Goal: Task Accomplishment & Management: Manage account settings

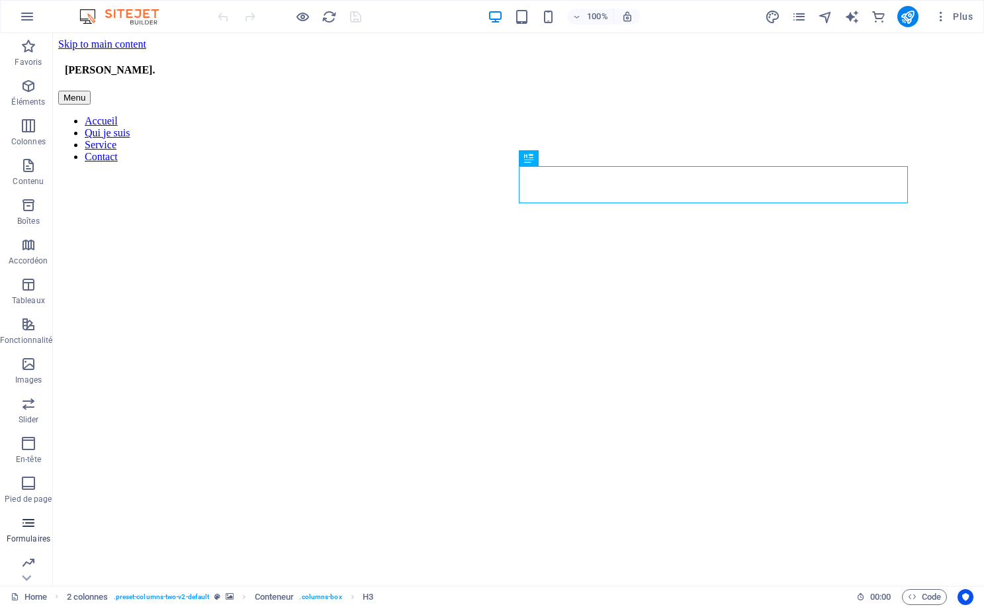
scroll to position [83, 0]
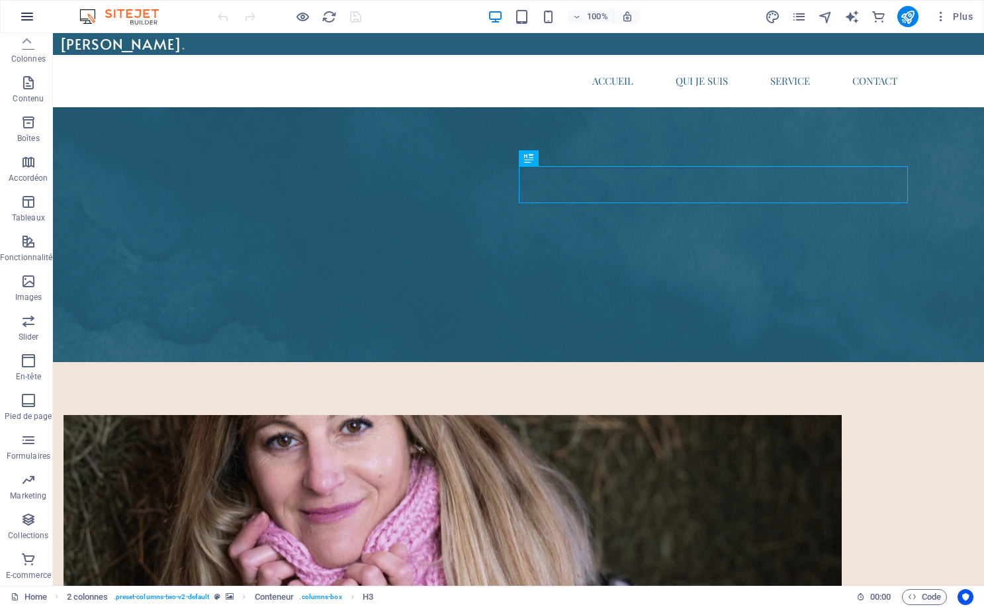
click at [28, 20] on icon "button" at bounding box center [27, 17] width 16 height 16
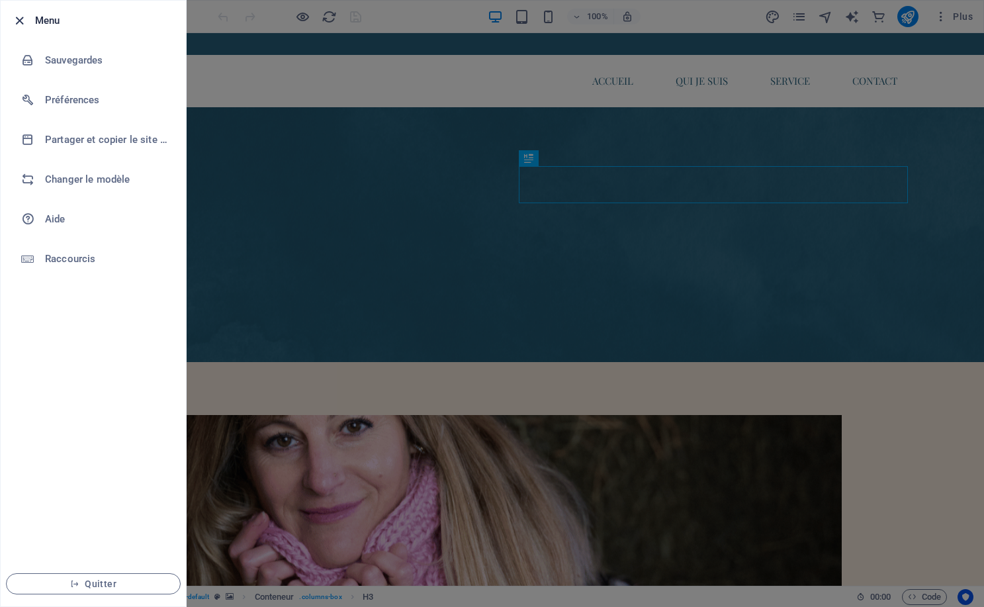
click at [20, 21] on icon "button" at bounding box center [19, 20] width 15 height 15
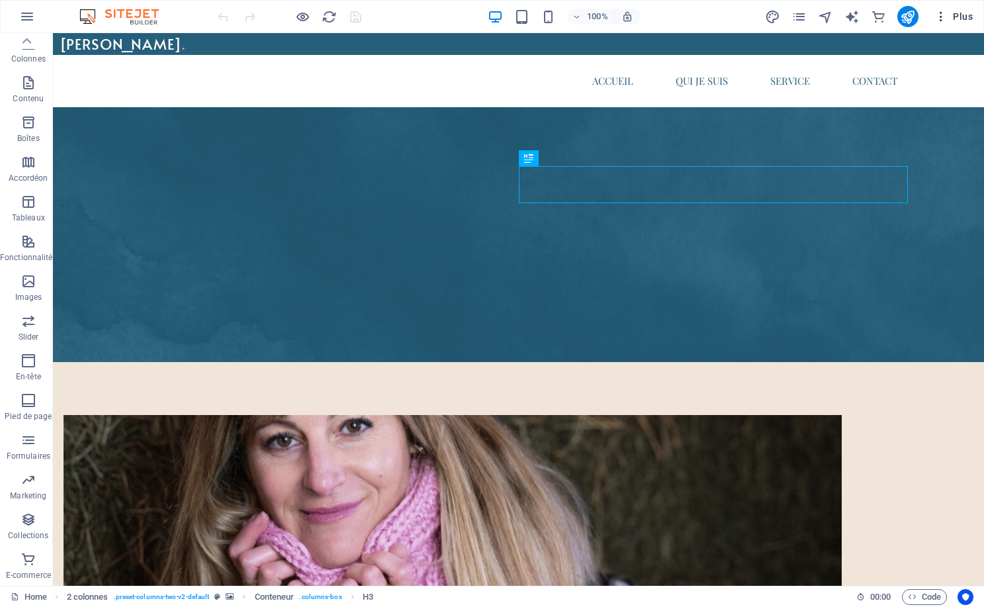
click at [964, 14] on span "Plus" at bounding box center [953, 16] width 38 height 13
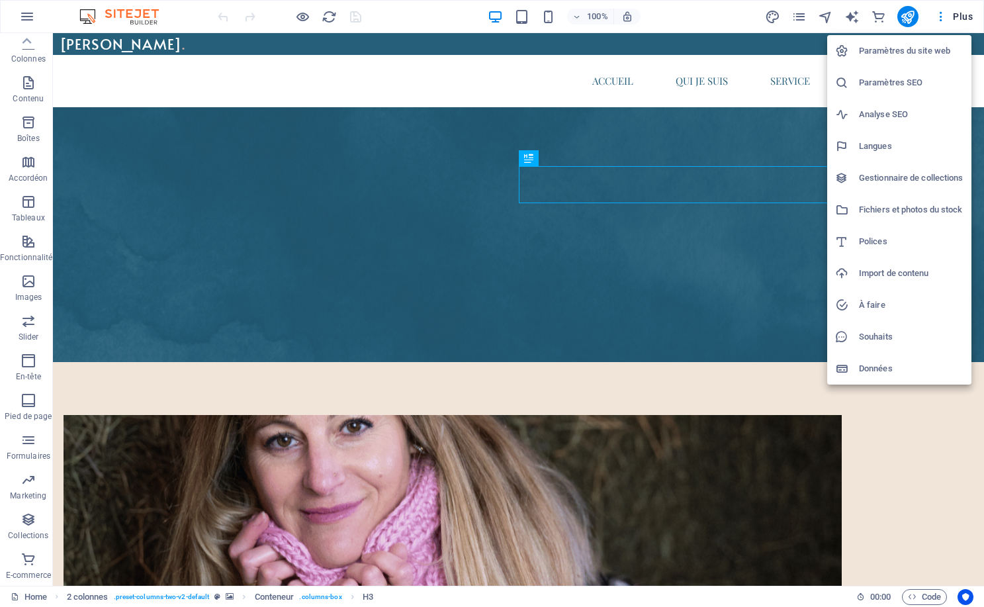
click at [969, 18] on div at bounding box center [492, 303] width 984 height 607
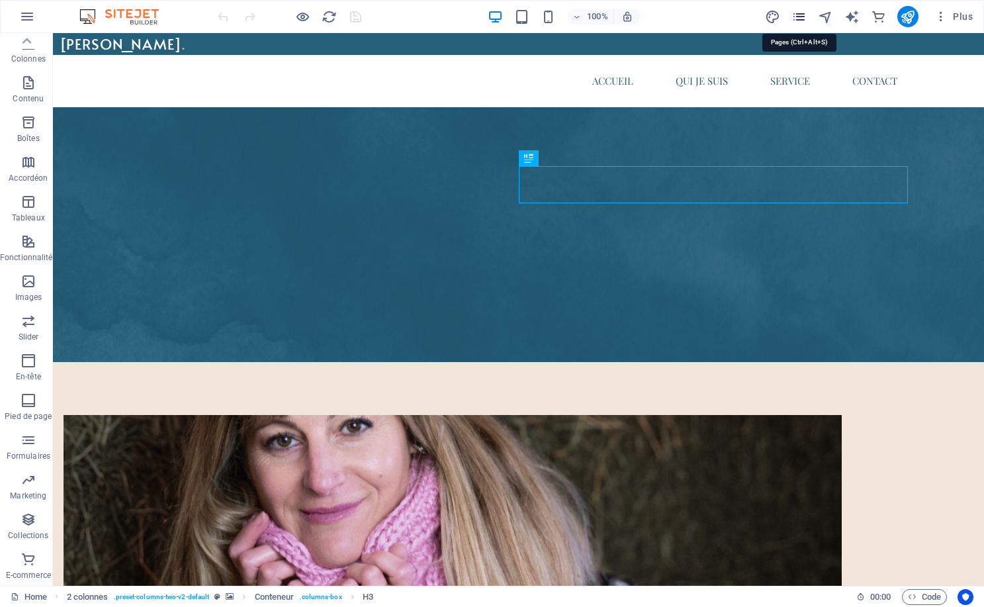
click at [797, 15] on icon "pages" at bounding box center [798, 16] width 15 height 15
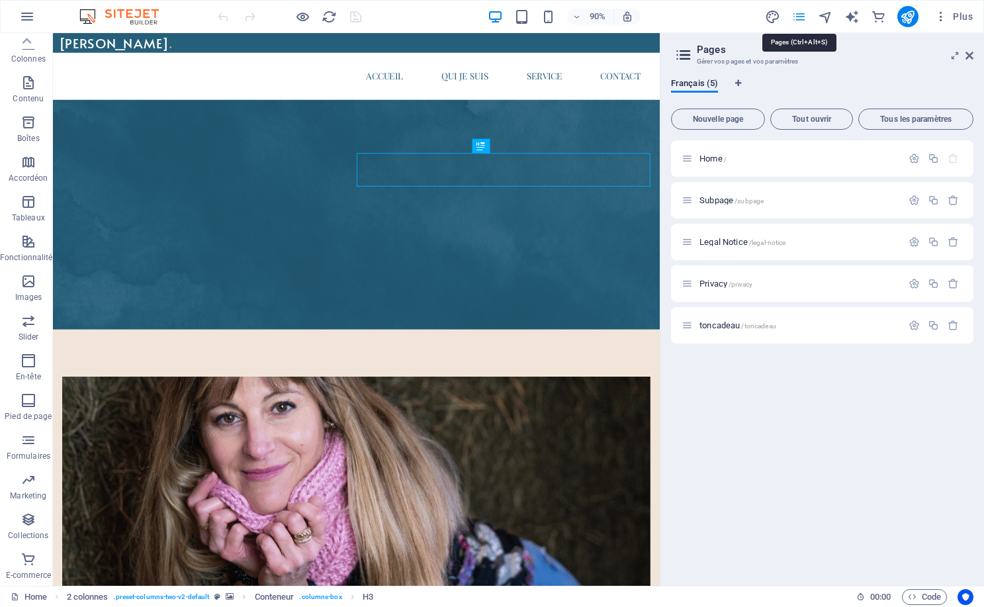
click at [797, 15] on icon "pages" at bounding box center [798, 16] width 15 height 15
click at [967, 52] on icon at bounding box center [969, 55] width 8 height 11
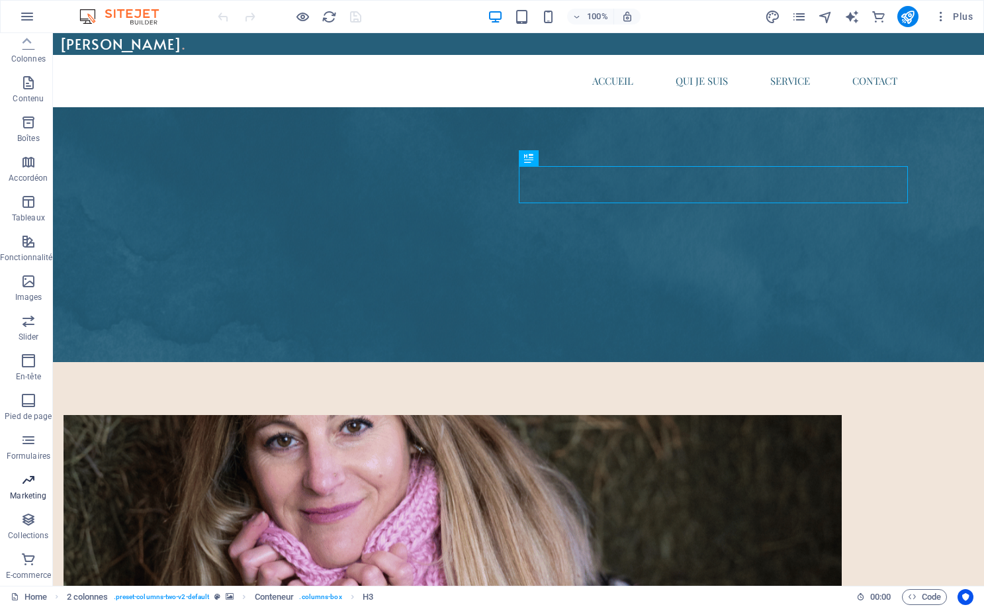
click at [22, 485] on icon "button" at bounding box center [29, 480] width 16 height 16
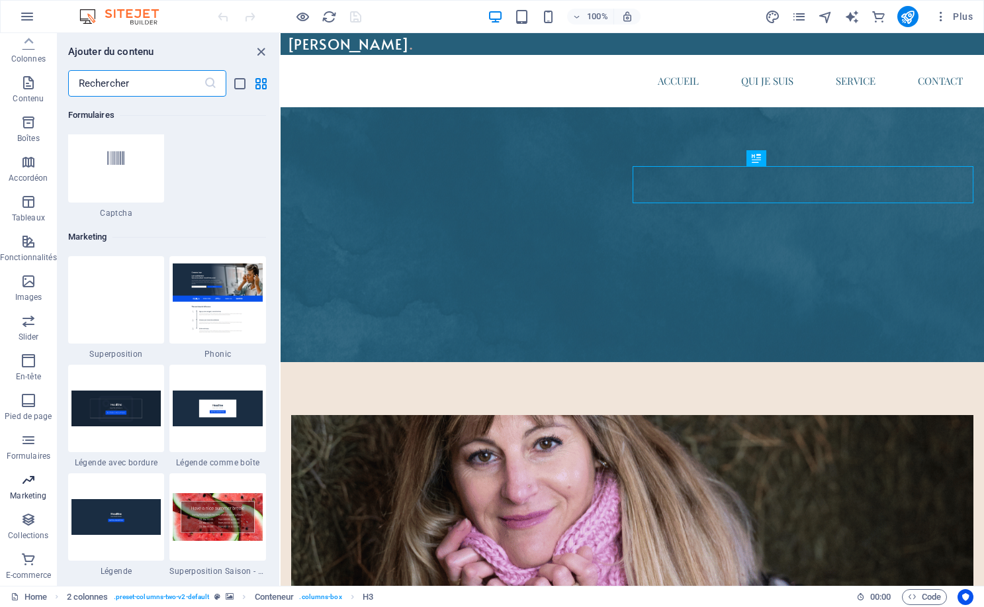
scroll to position [10778, 0]
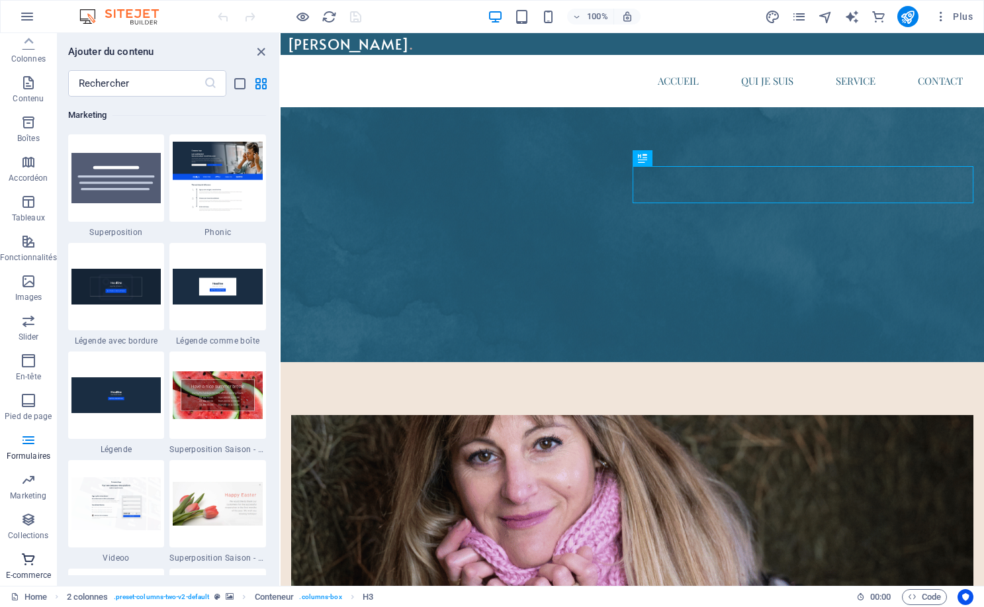
click at [26, 558] on icon "button" at bounding box center [29, 559] width 16 height 16
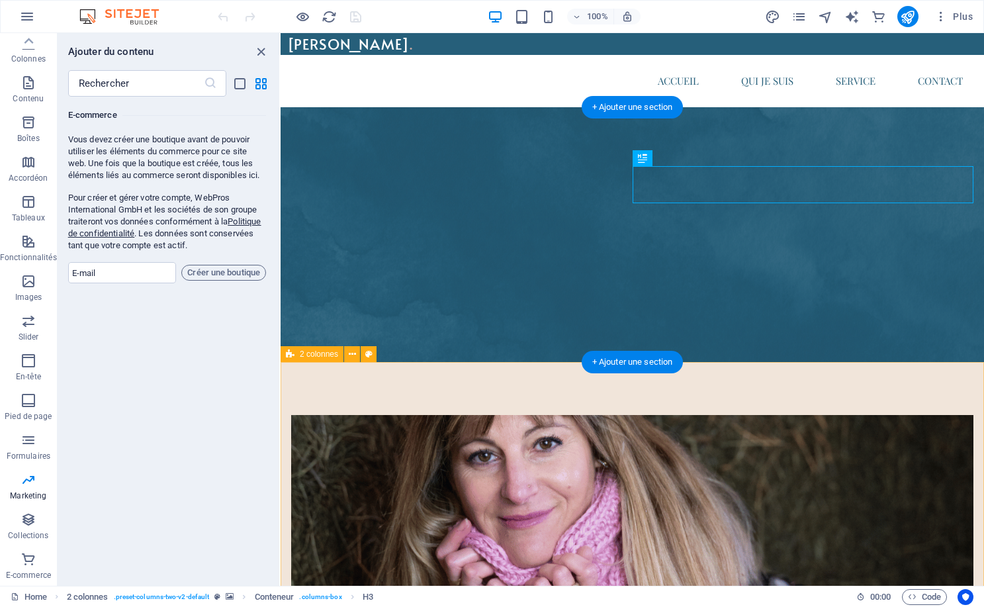
scroll to position [12964, 0]
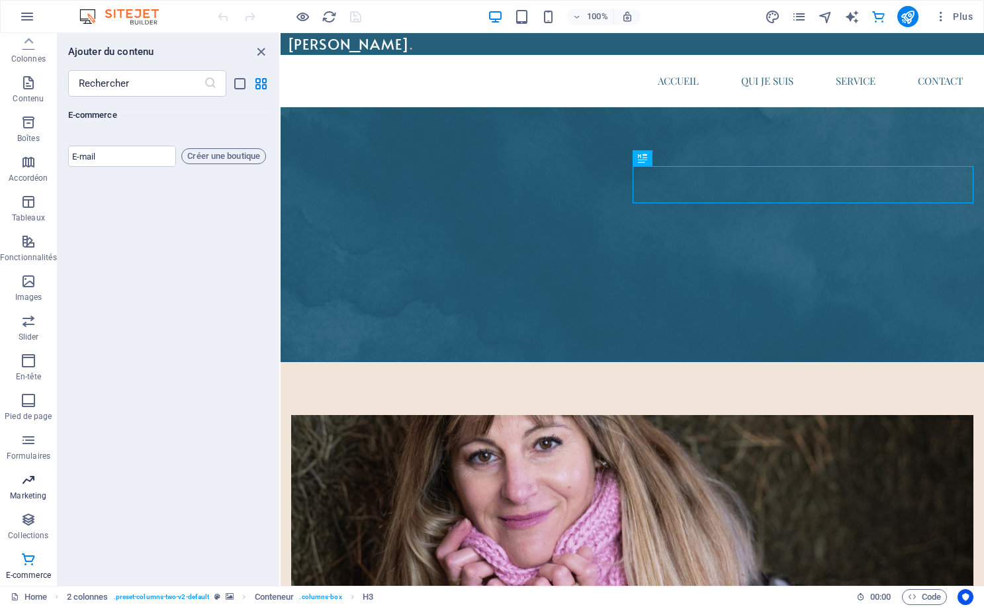
click at [22, 486] on icon "button" at bounding box center [29, 480] width 16 height 16
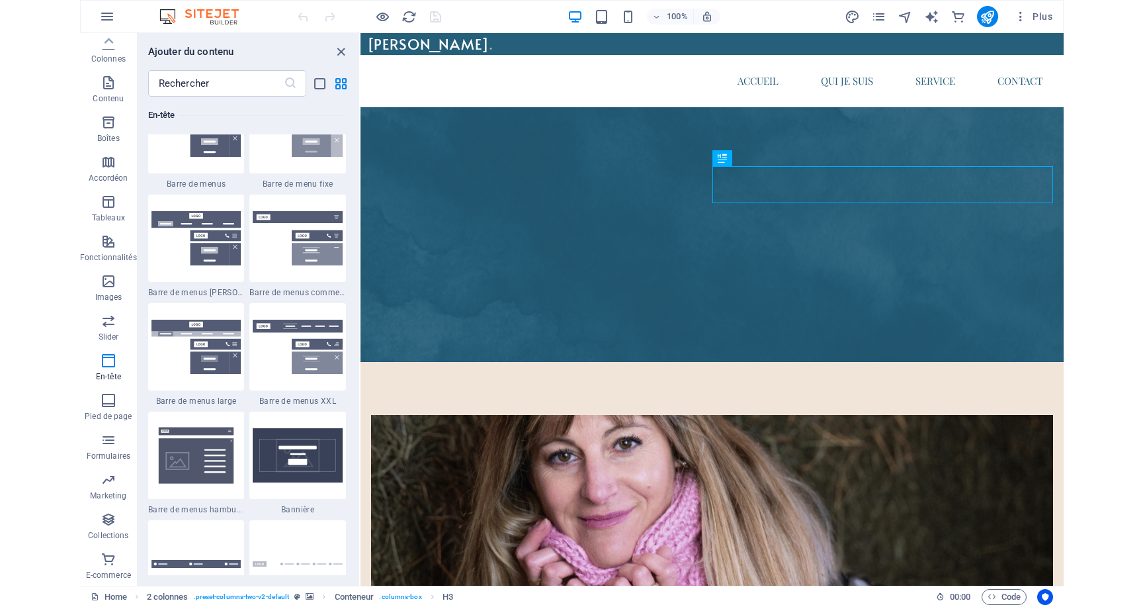
scroll to position [8116, 0]
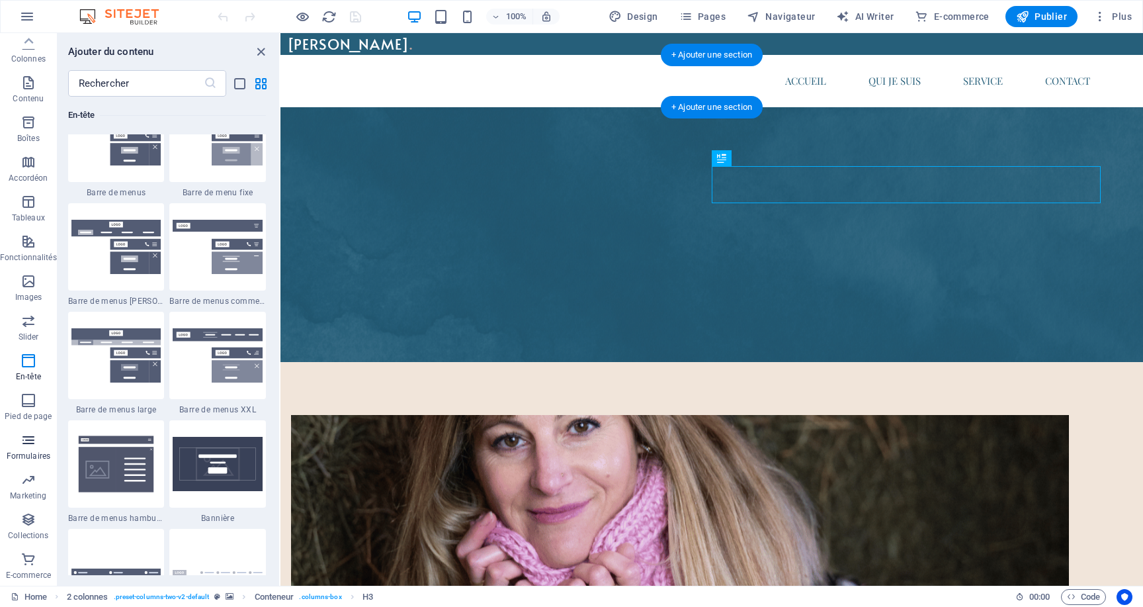
click at [32, 446] on icon "button" at bounding box center [29, 440] width 16 height 16
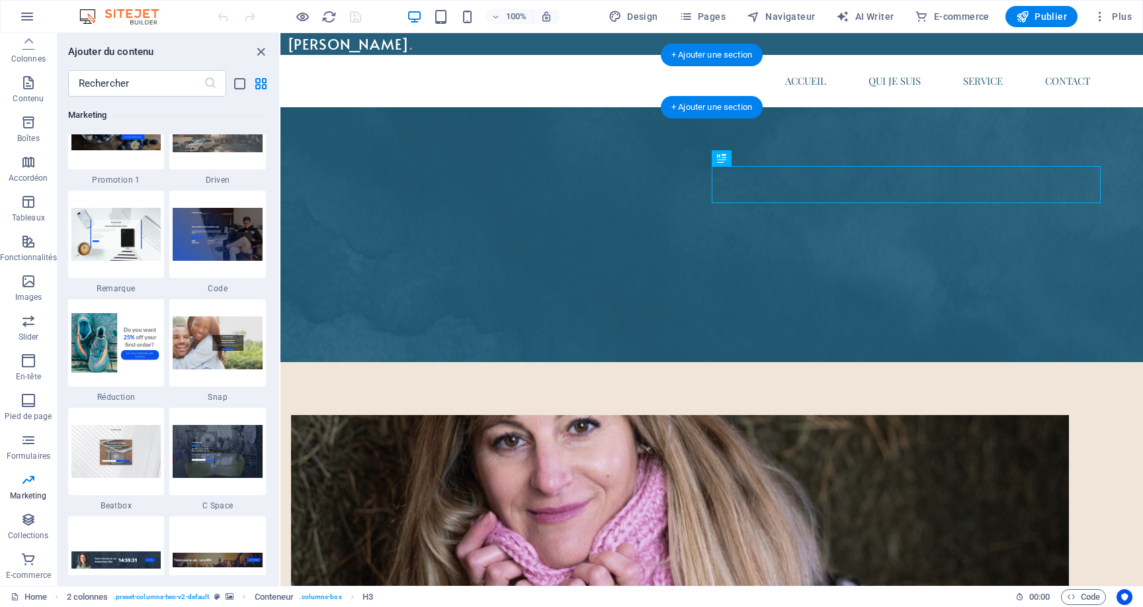
scroll to position [11490, 0]
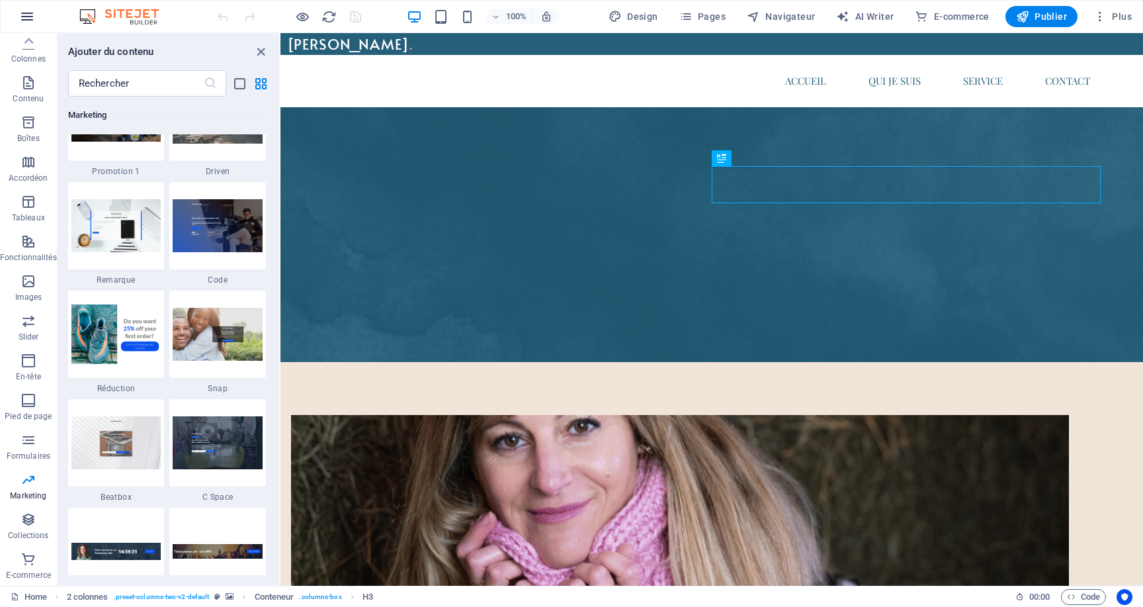
click at [28, 11] on icon "button" at bounding box center [27, 17] width 16 height 16
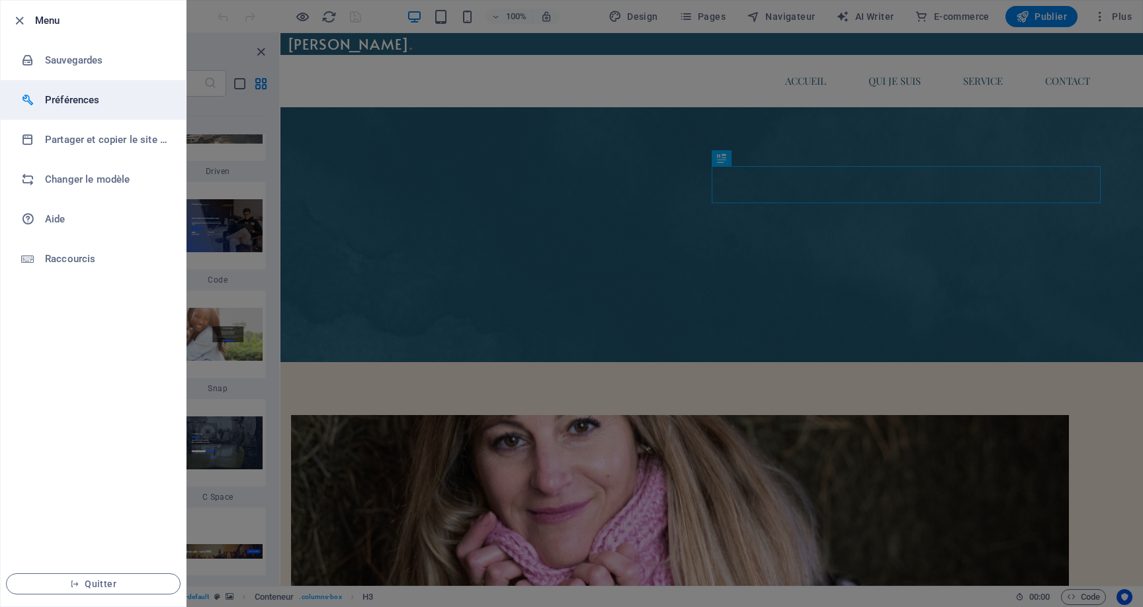
click at [67, 101] on h6 "Préférences" at bounding box center [106, 100] width 122 height 16
select select "fr"
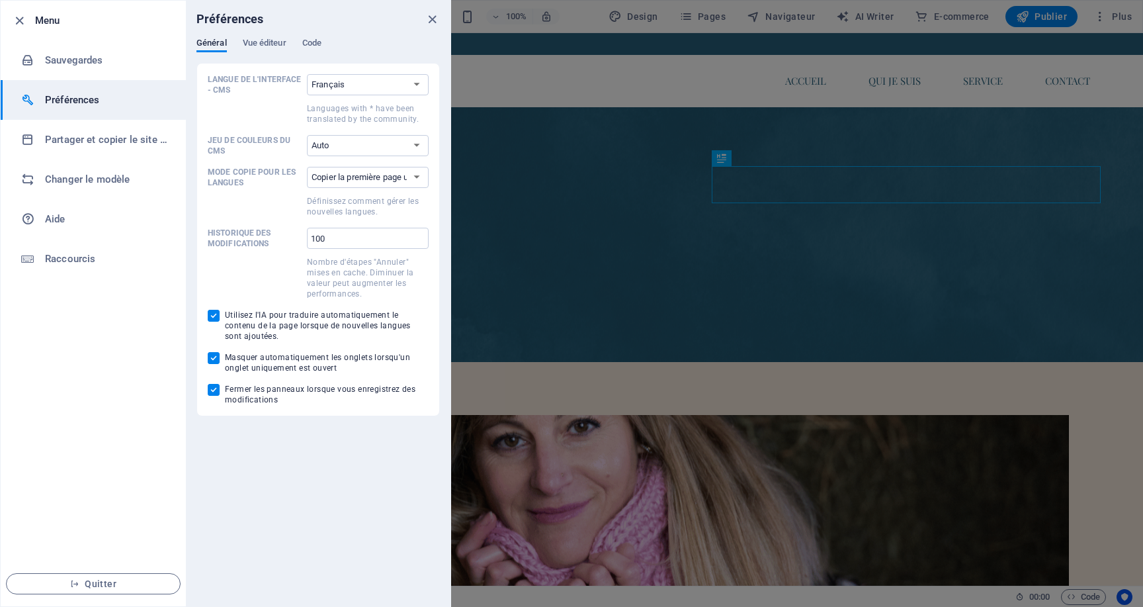
click at [67, 101] on h6 "Préférences" at bounding box center [106, 100] width 122 height 16
click at [21, 19] on icon "button" at bounding box center [19, 20] width 15 height 15
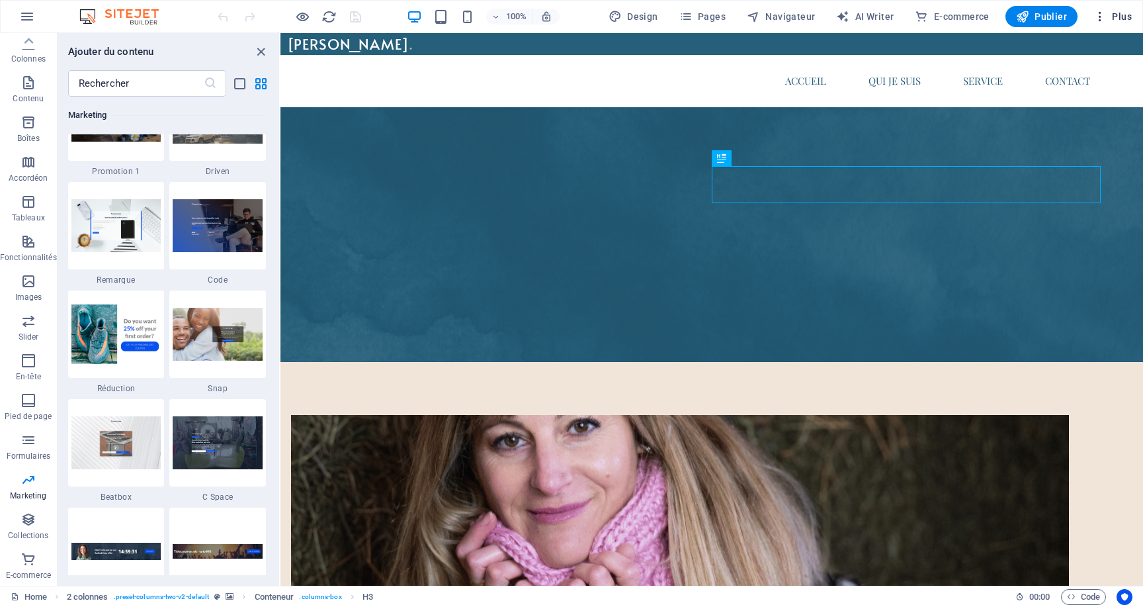
click at [983, 21] on span "Plus" at bounding box center [1113, 16] width 38 height 13
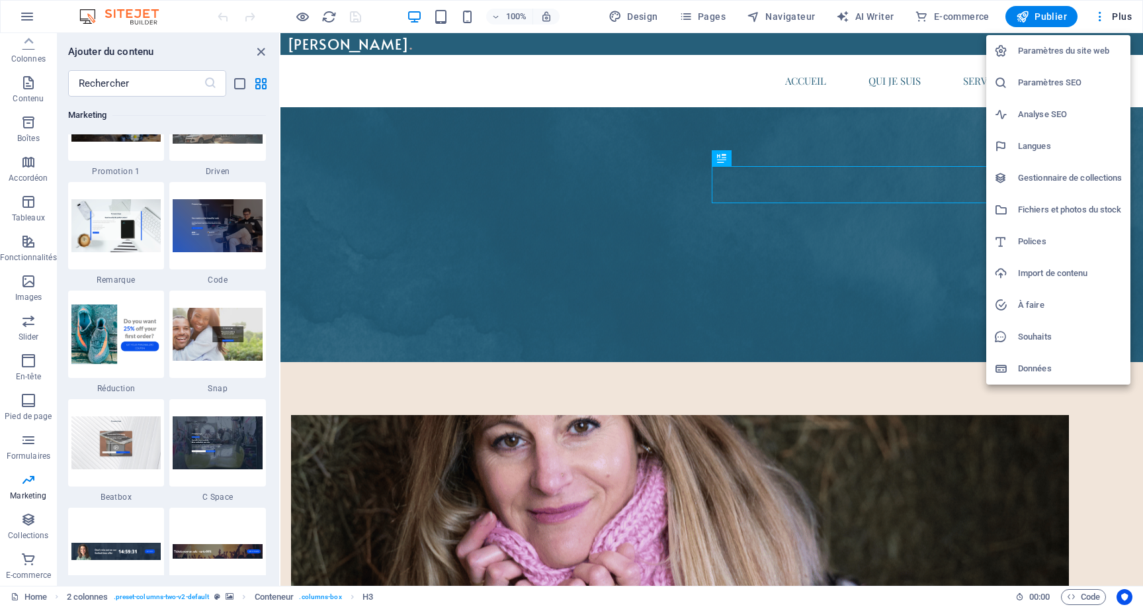
click at [26, 490] on div at bounding box center [571, 303] width 1143 height 607
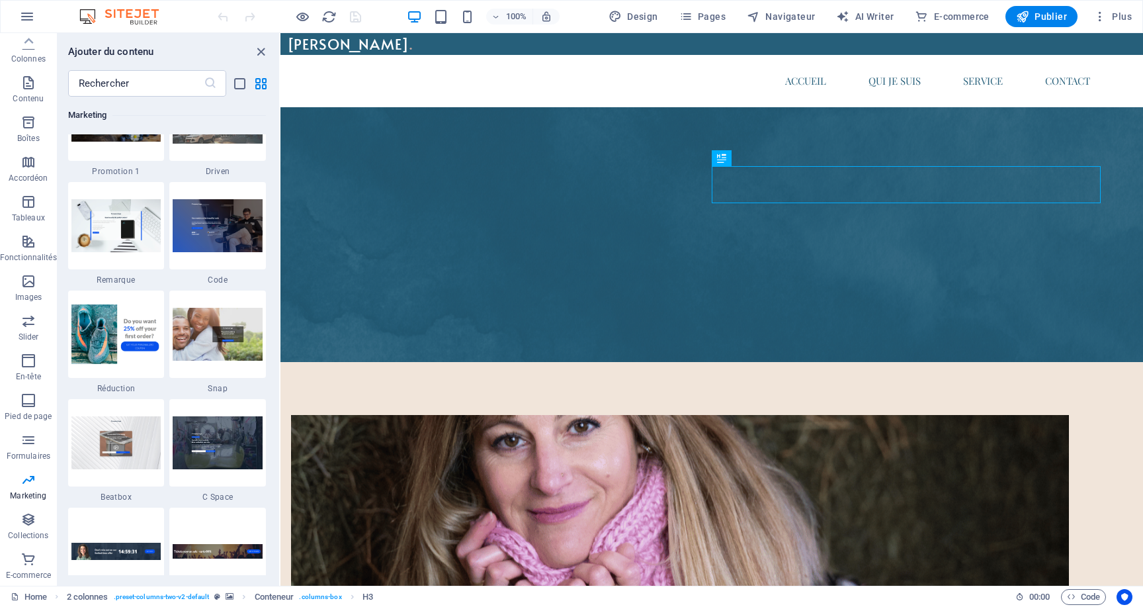
click at [26, 482] on icon "button" at bounding box center [29, 480] width 16 height 16
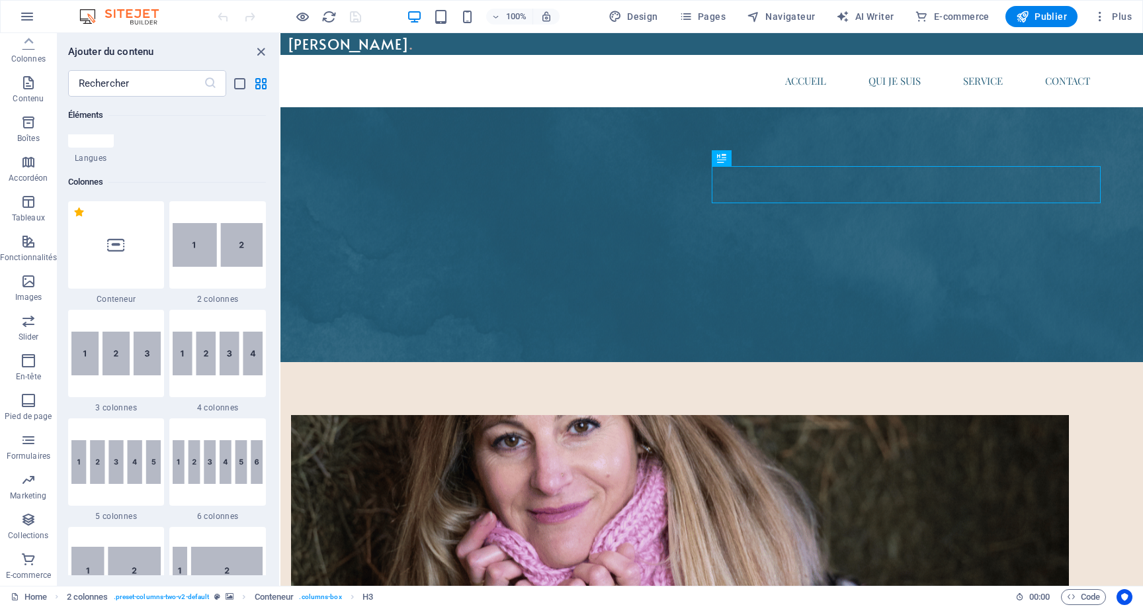
scroll to position [596, 0]
